Goal: Task Accomplishment & Management: Manage account settings

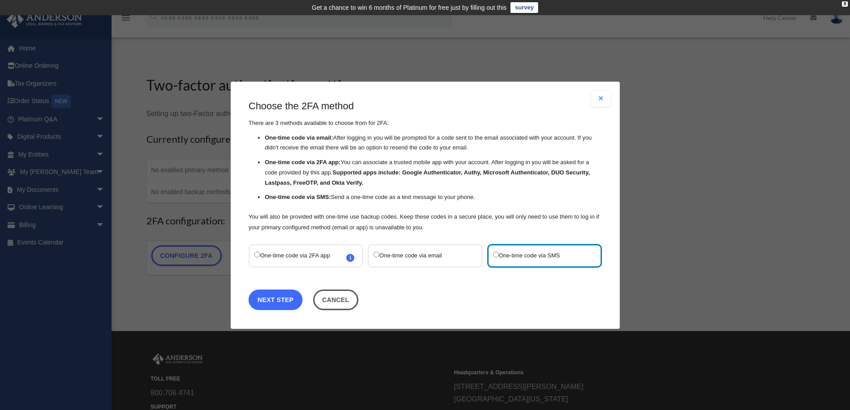
click at [272, 302] on link "Next Step" at bounding box center [276, 299] width 54 height 21
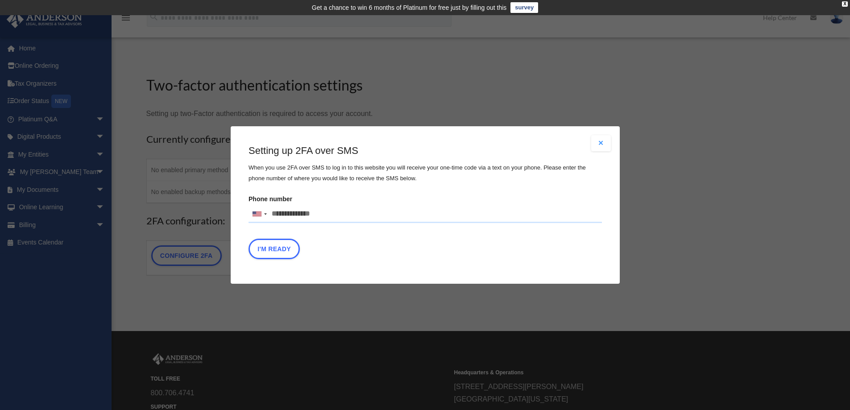
click at [325, 214] on input "Phone number United States +1 United Kingdom +44 Afghanistan (‫افغانستان‬‎) +93…" at bounding box center [425, 214] width 353 height 18
type input "**********"
click at [277, 250] on button "I'm Ready" at bounding box center [274, 249] width 51 height 21
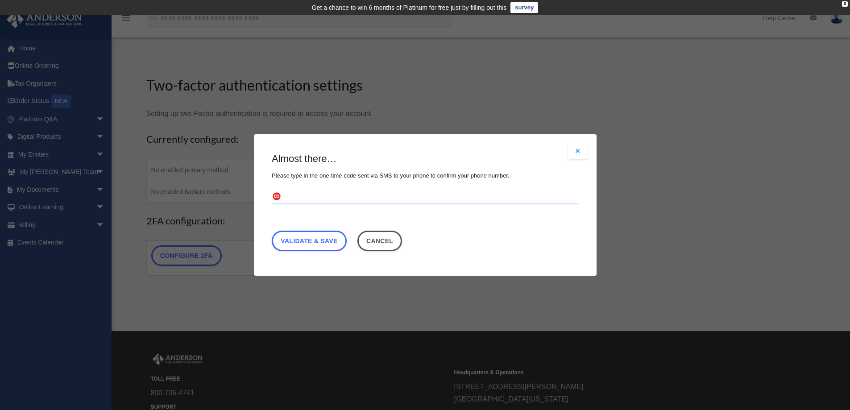
click at [299, 194] on input "text" at bounding box center [425, 197] width 307 height 14
type input "******"
click at [289, 237] on link "Validate & Save" at bounding box center [309, 241] width 75 height 21
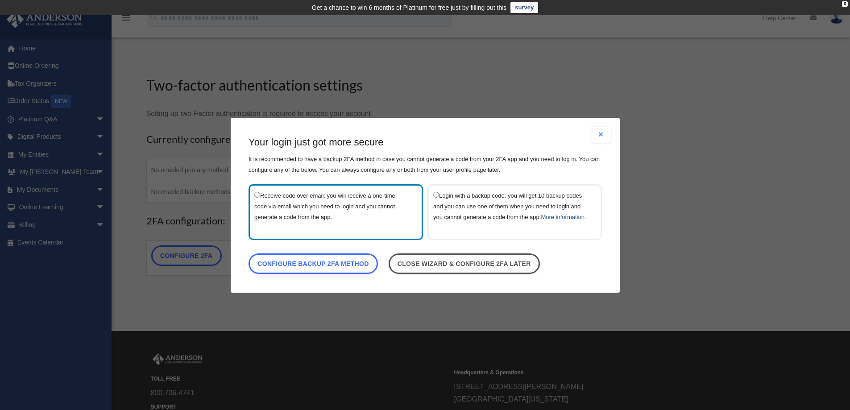
click at [553, 213] on link "More information." at bounding box center [563, 216] width 45 height 7
click at [280, 269] on link "Configure backup 2FA method" at bounding box center [313, 263] width 129 height 21
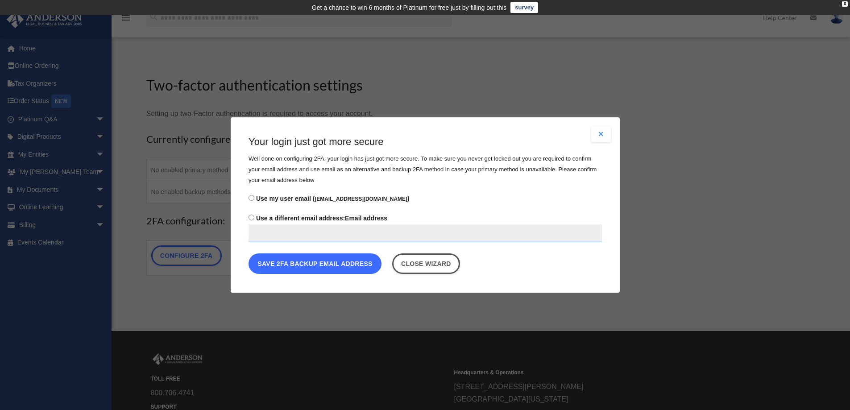
click at [280, 266] on button "Save 2FA backup email address" at bounding box center [315, 263] width 133 height 21
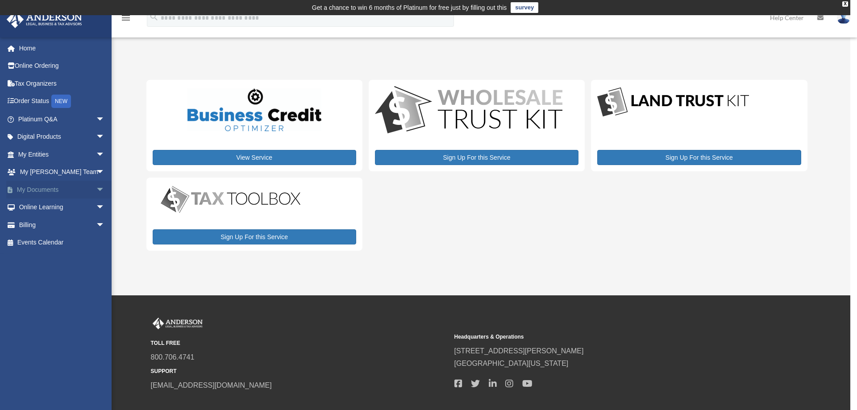
click at [41, 189] on link "My Documents arrow_drop_down" at bounding box center [62, 190] width 112 height 18
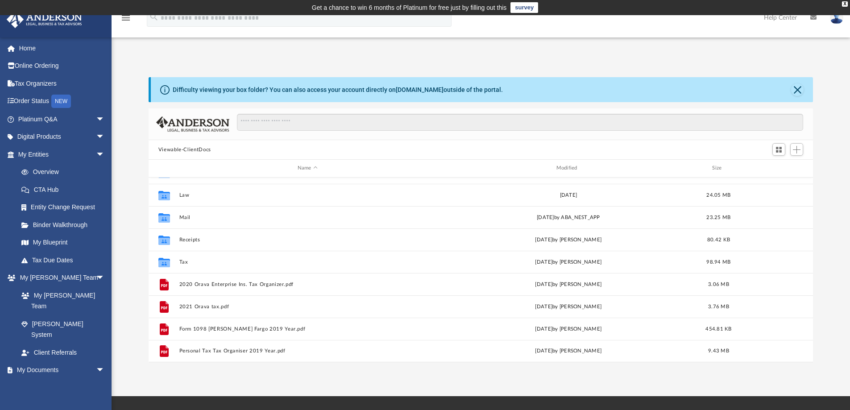
scroll to position [89, 0]
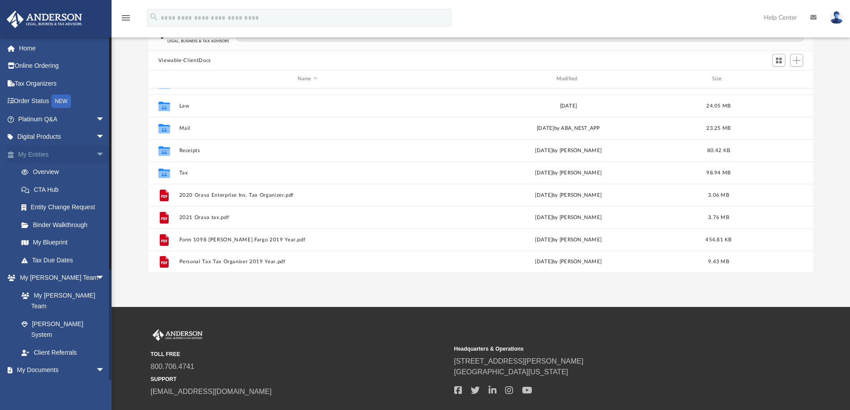
click at [96, 153] on span "arrow_drop_down" at bounding box center [105, 154] width 18 height 18
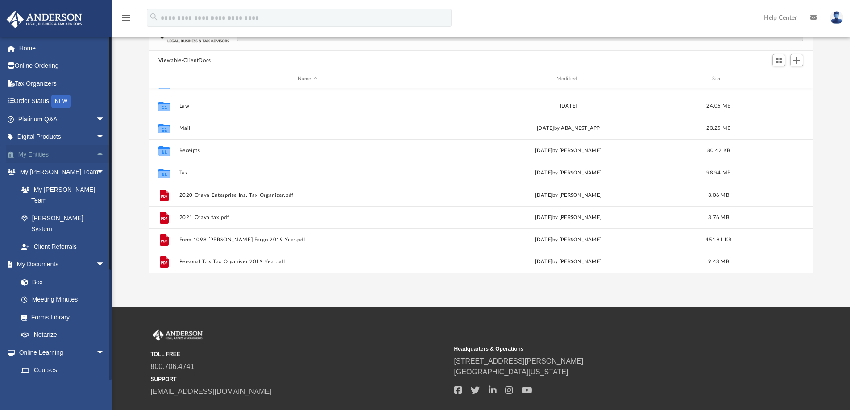
click at [36, 153] on link "My Entities arrow_drop_up" at bounding box center [62, 154] width 112 height 18
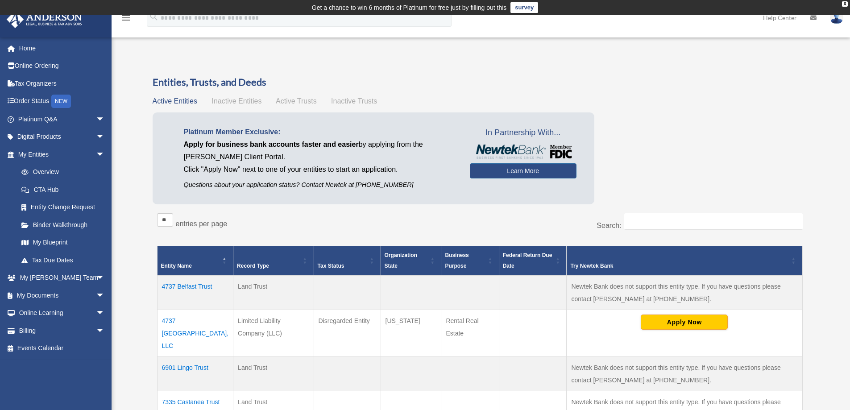
scroll to position [89, 0]
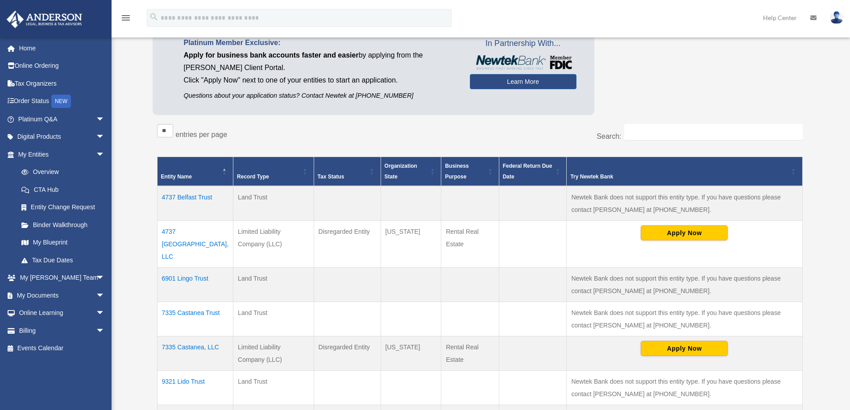
click at [190, 336] on td "7335 Castanea, LLC" at bounding box center [195, 353] width 76 height 34
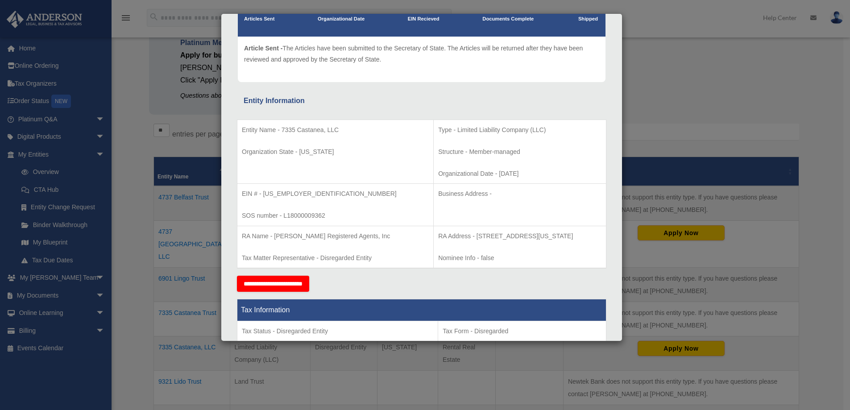
scroll to position [0, 0]
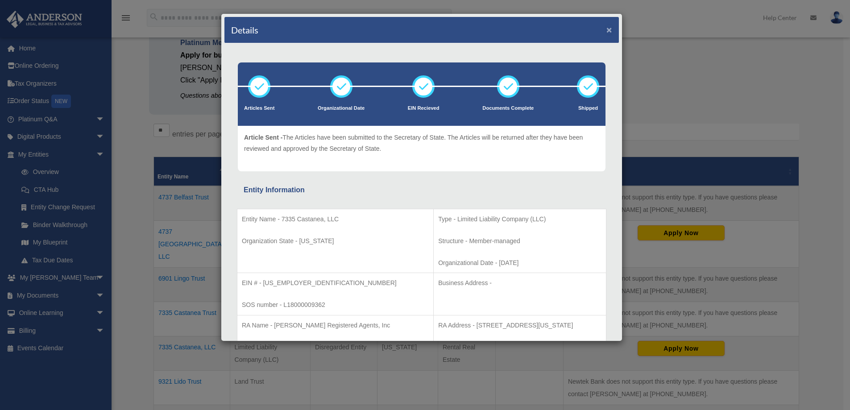
click at [606, 29] on button "×" at bounding box center [609, 29] width 6 height 9
